Goal: Use online tool/utility: Utilize a website feature to perform a specific function

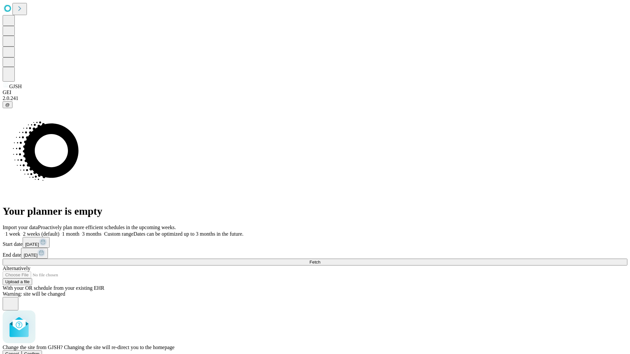
click at [40, 352] on span "Confirm" at bounding box center [31, 354] width 15 height 5
click at [79, 231] on label "1 month" at bounding box center [69, 234] width 20 height 6
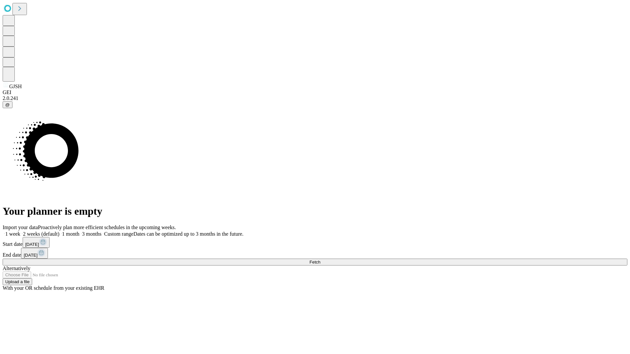
click at [320, 260] on span "Fetch" at bounding box center [314, 262] width 11 height 5
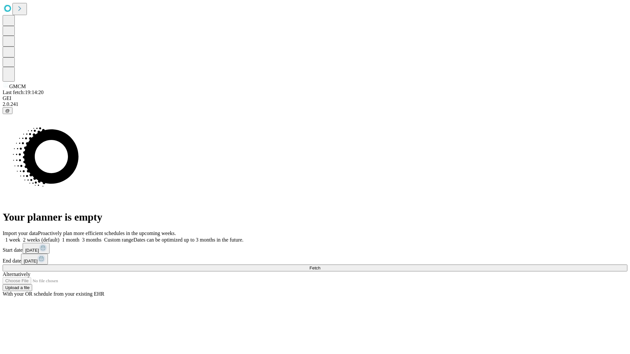
click at [79, 237] on label "1 month" at bounding box center [69, 240] width 20 height 6
click at [320, 266] on span "Fetch" at bounding box center [314, 268] width 11 height 5
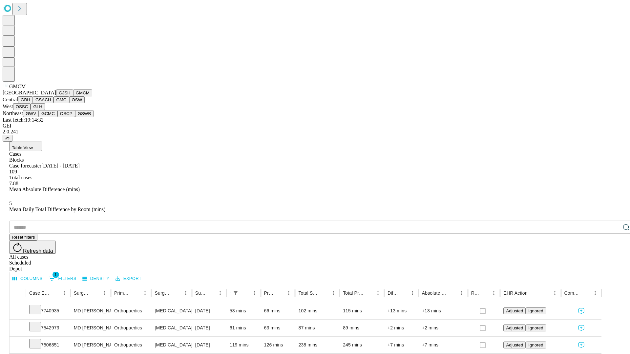
click at [33, 103] on button "GBH" at bounding box center [25, 99] width 15 height 7
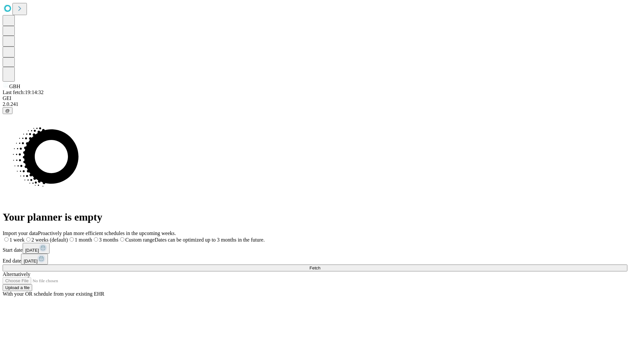
click at [92, 237] on label "1 month" at bounding box center [80, 240] width 24 height 6
click at [320, 266] on span "Fetch" at bounding box center [314, 268] width 11 height 5
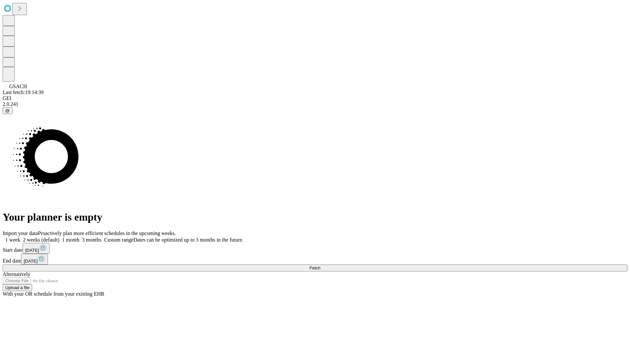
click at [320, 266] on span "Fetch" at bounding box center [314, 268] width 11 height 5
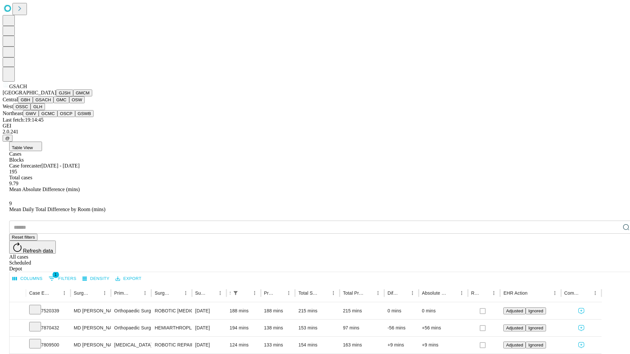
click at [53, 103] on button "GMC" at bounding box center [60, 99] width 15 height 7
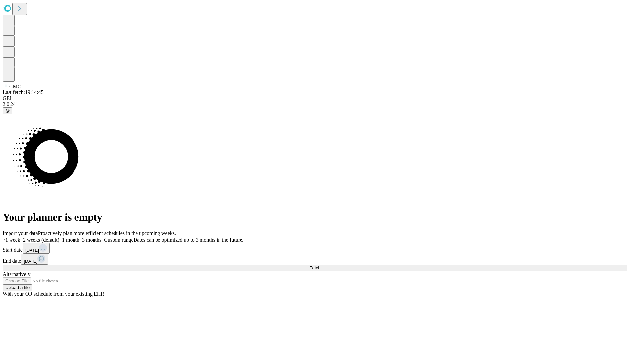
click at [79, 237] on label "1 month" at bounding box center [69, 240] width 20 height 6
click at [320, 266] on span "Fetch" at bounding box center [314, 268] width 11 height 5
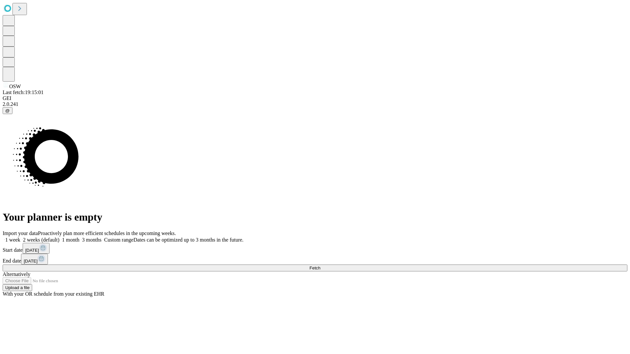
click at [79, 237] on label "1 month" at bounding box center [69, 240] width 20 height 6
click at [320, 266] on span "Fetch" at bounding box center [314, 268] width 11 height 5
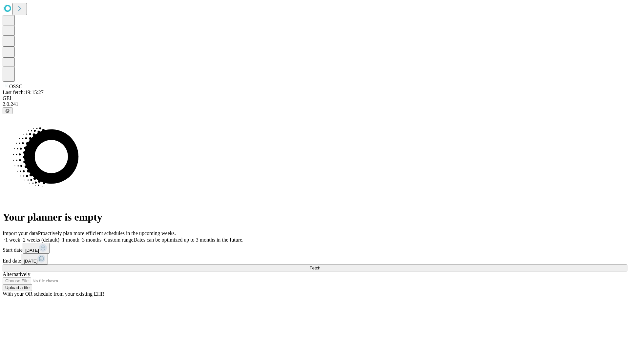
click at [79, 237] on label "1 month" at bounding box center [69, 240] width 20 height 6
click at [320, 266] on span "Fetch" at bounding box center [314, 268] width 11 height 5
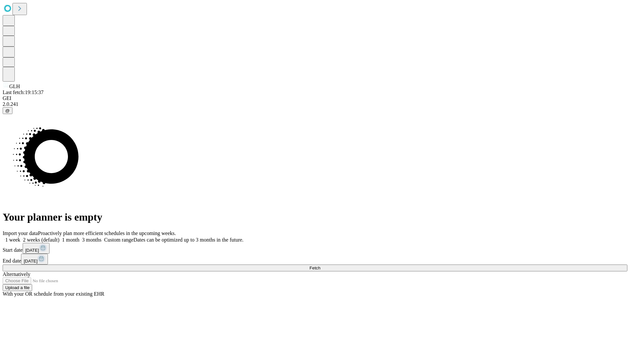
click at [79, 237] on label "1 month" at bounding box center [69, 240] width 20 height 6
click at [320, 266] on span "Fetch" at bounding box center [314, 268] width 11 height 5
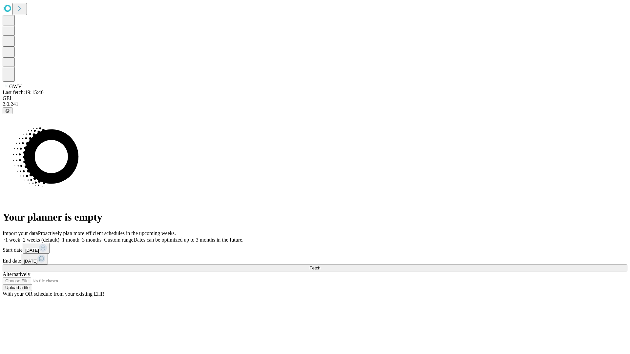
click at [79, 237] on label "1 month" at bounding box center [69, 240] width 20 height 6
click at [320, 266] on span "Fetch" at bounding box center [314, 268] width 11 height 5
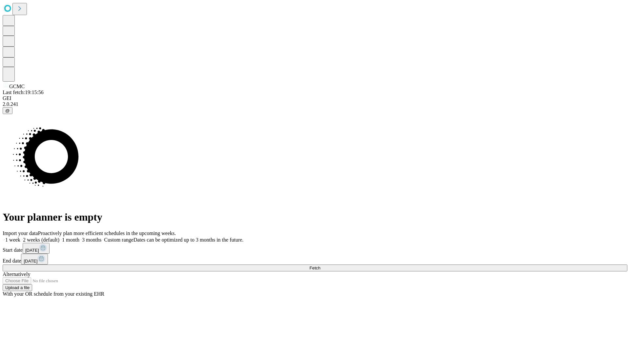
click at [79, 237] on label "1 month" at bounding box center [69, 240] width 20 height 6
click at [320, 266] on span "Fetch" at bounding box center [314, 268] width 11 height 5
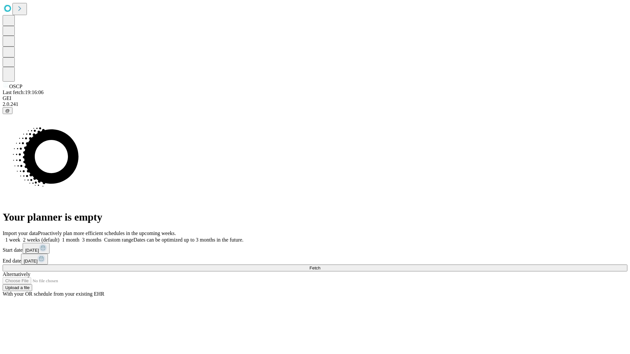
click at [79, 237] on label "1 month" at bounding box center [69, 240] width 20 height 6
click at [320, 266] on span "Fetch" at bounding box center [314, 268] width 11 height 5
